Goal: Complete application form

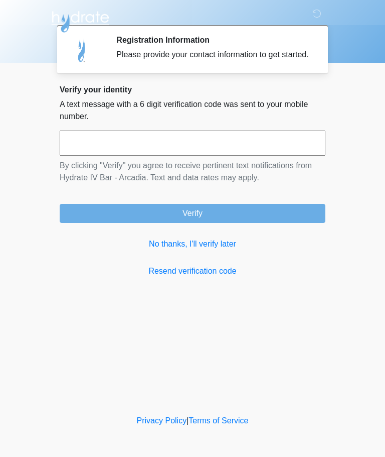
click at [218, 249] on link "No thanks, I'll verify later" at bounding box center [193, 244] width 266 height 12
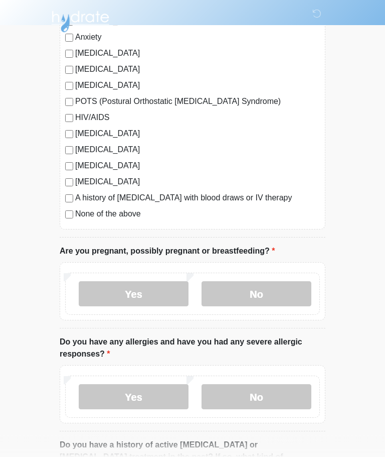
scroll to position [210, 0]
click at [254, 290] on label "No" at bounding box center [257, 293] width 110 height 25
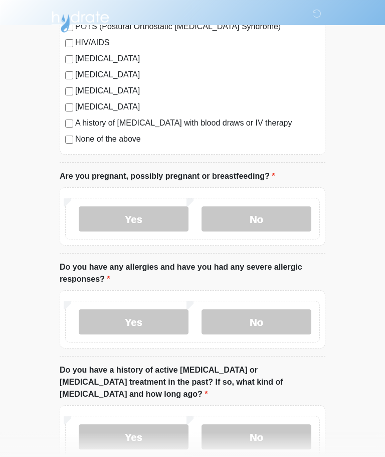
scroll to position [293, 0]
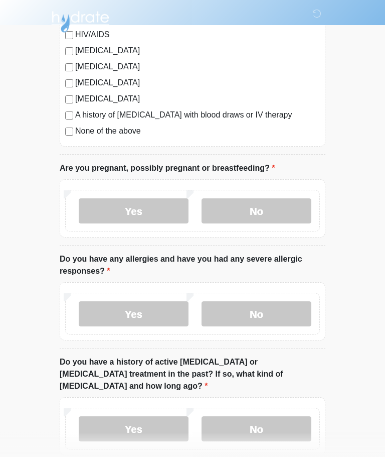
click at [150, 307] on label "Yes" at bounding box center [134, 313] width 110 height 25
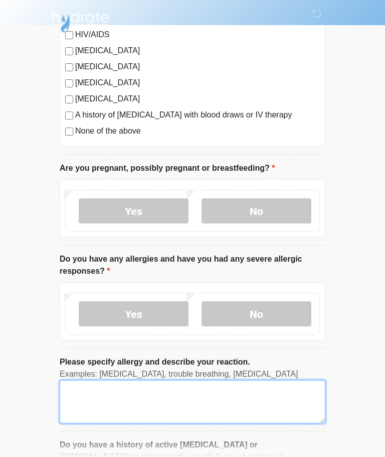
click at [74, 384] on textarea "Please specify allergy and describe your reaction." at bounding box center [193, 401] width 266 height 43
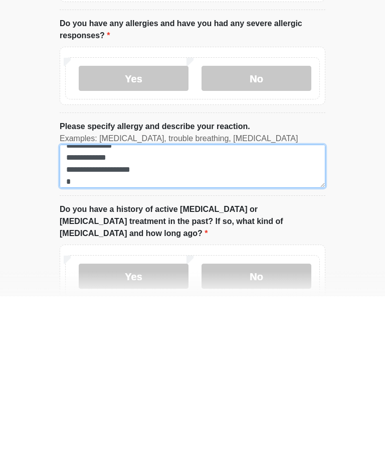
scroll to position [21, 0]
type textarea "**********"
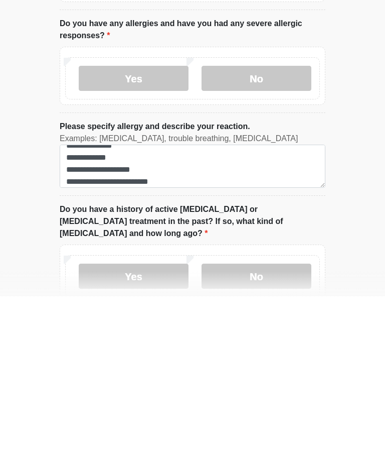
click at [277, 424] on label "No" at bounding box center [257, 436] width 110 height 25
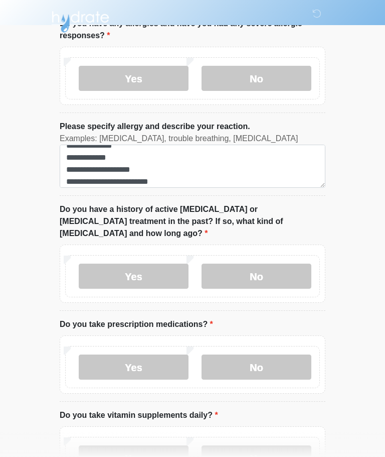
click at [270, 354] on label "No" at bounding box center [257, 366] width 110 height 25
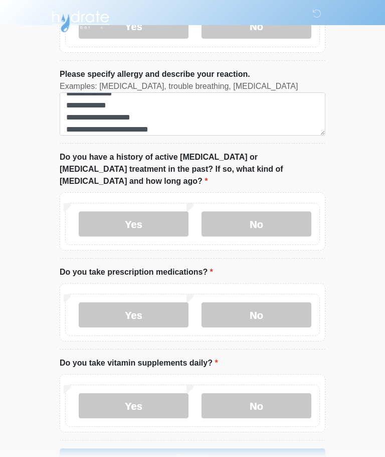
scroll to position [597, 0]
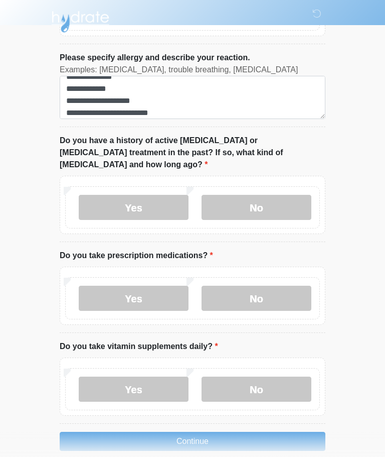
click at [250, 376] on label "No" at bounding box center [257, 388] width 110 height 25
click at [184, 432] on button "Continue" at bounding box center [193, 441] width 266 height 19
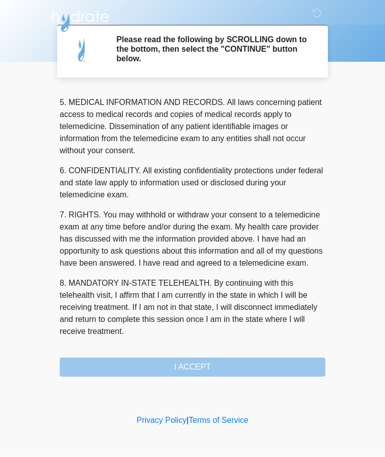
scroll to position [326, 0]
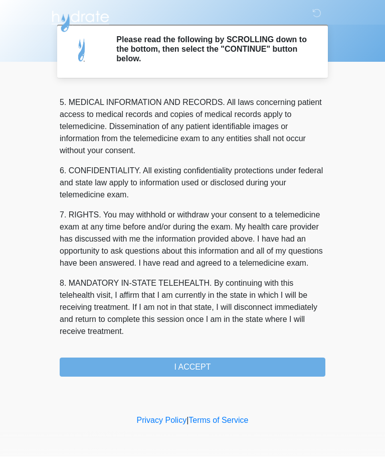
click at [238, 361] on button "I ACCEPT" at bounding box center [193, 367] width 266 height 19
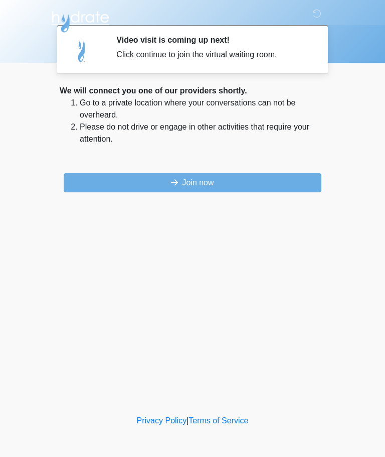
click at [229, 179] on button "Join now" at bounding box center [193, 182] width 258 height 19
